Goal: Ask a question

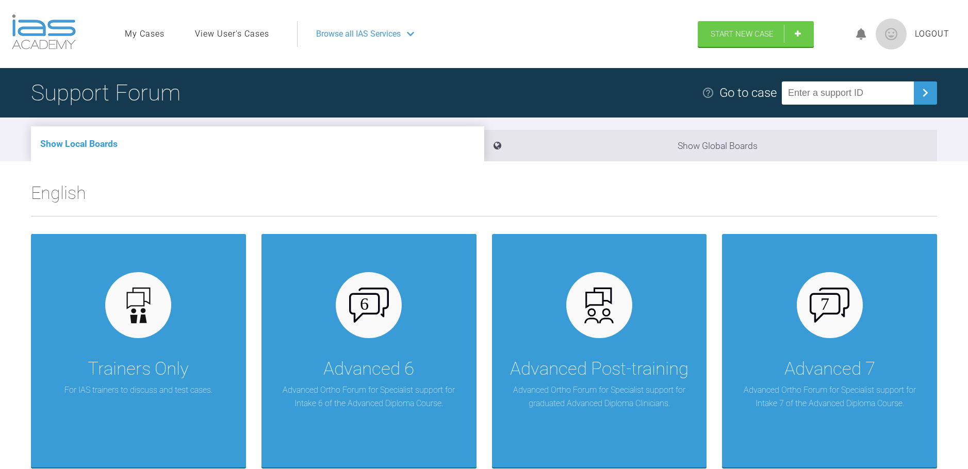
click at [838, 95] on input "text" at bounding box center [848, 93] width 132 height 23
type input "BXYWTO6E"
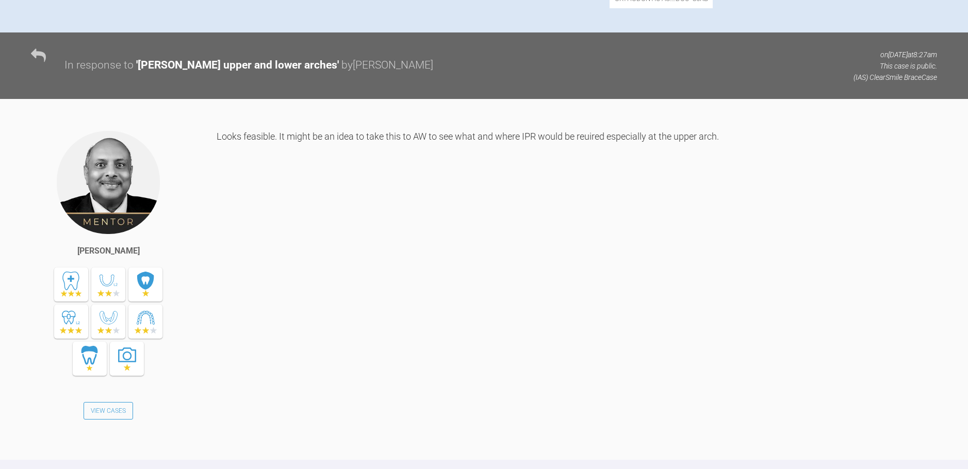
scroll to position [292, 0]
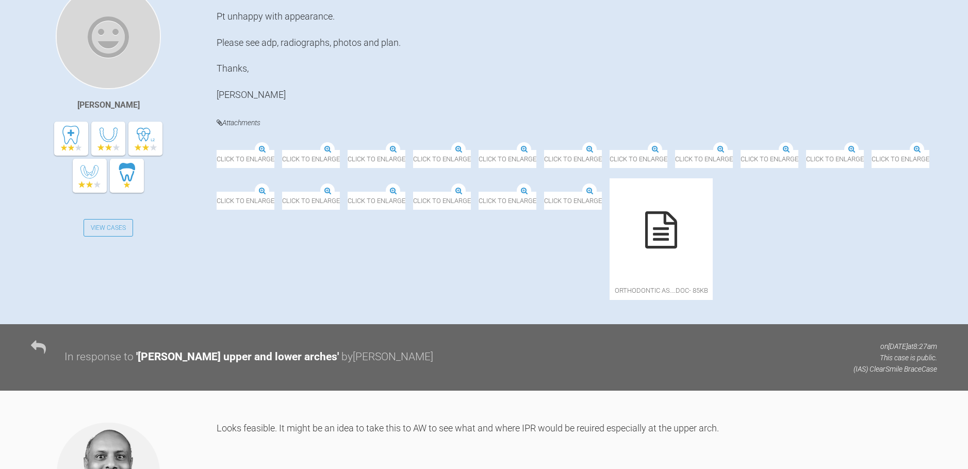
click at [348, 151] on img at bounding box center [348, 151] width 0 height 0
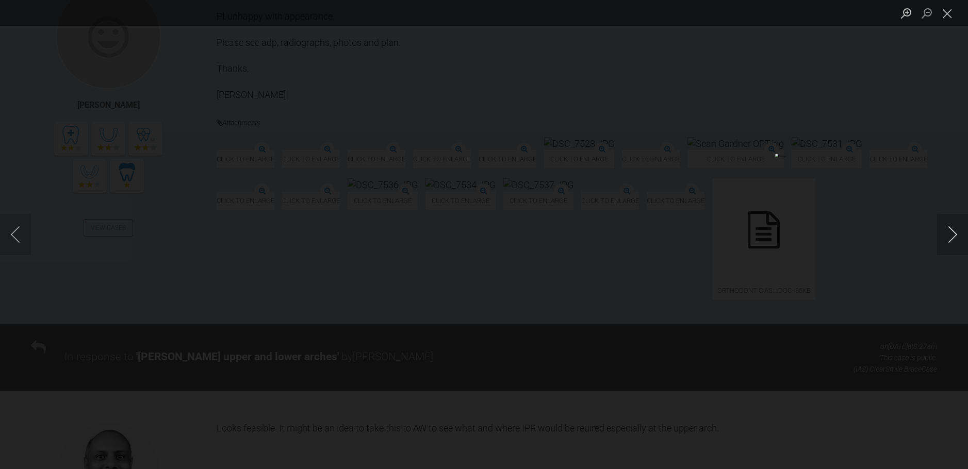
click at [948, 237] on button "Next image" at bounding box center [952, 234] width 31 height 41
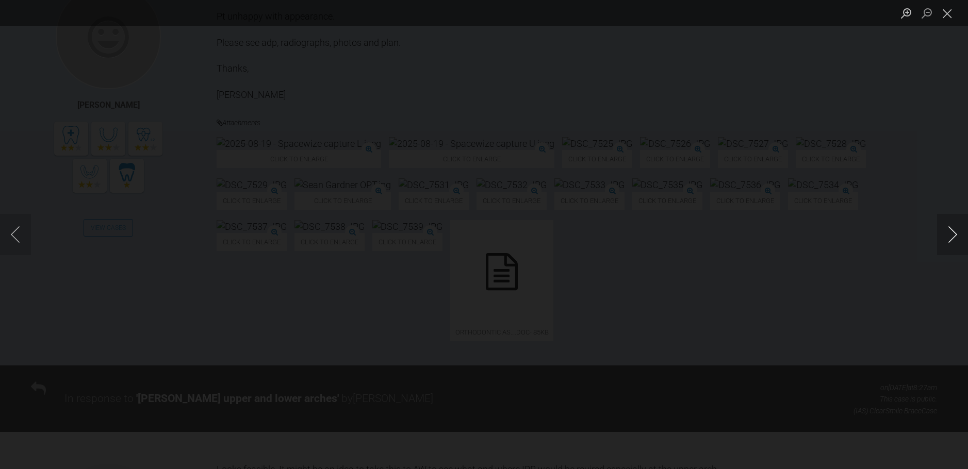
click at [948, 237] on button "Next image" at bounding box center [952, 234] width 31 height 41
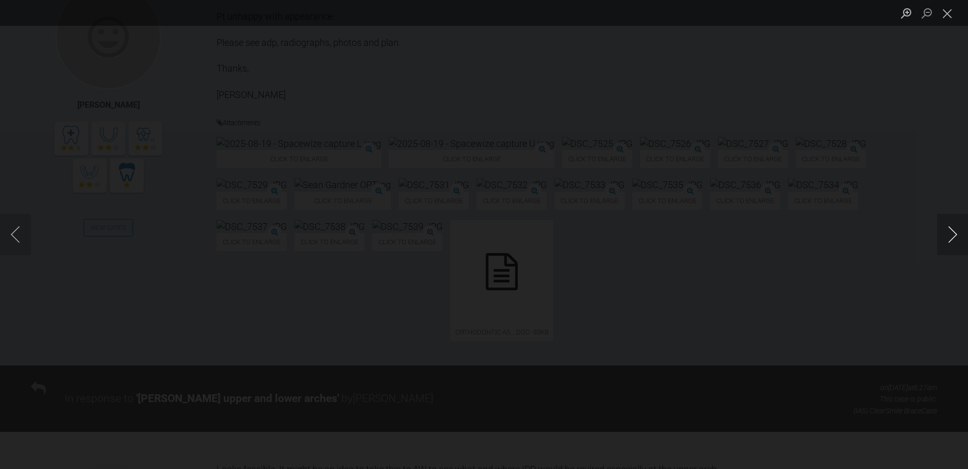
click at [948, 237] on button "Next image" at bounding box center [952, 234] width 31 height 41
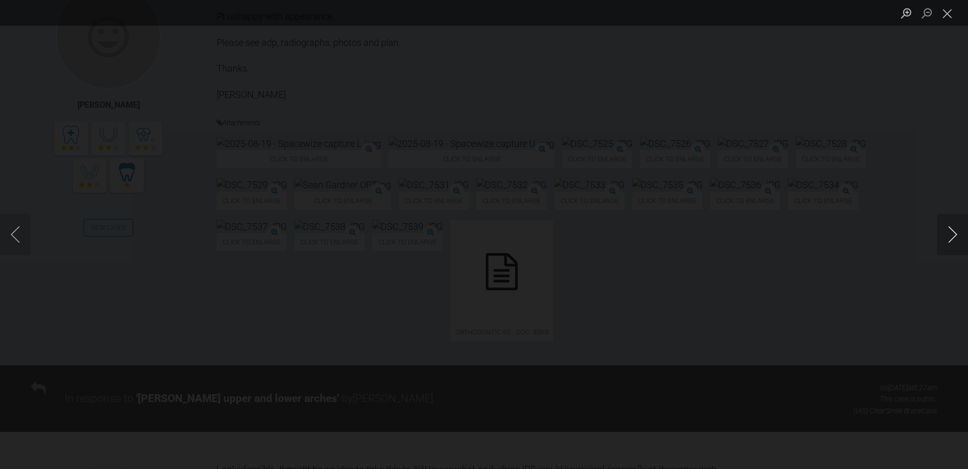
click at [948, 237] on button "Next image" at bounding box center [952, 234] width 31 height 41
click at [954, 18] on button "Close lightbox" at bounding box center [947, 13] width 21 height 18
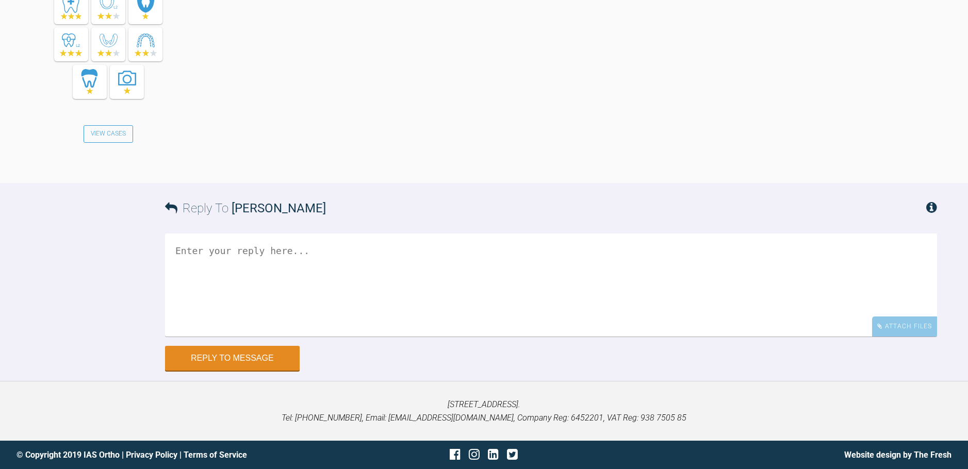
scroll to position [1016, 0]
